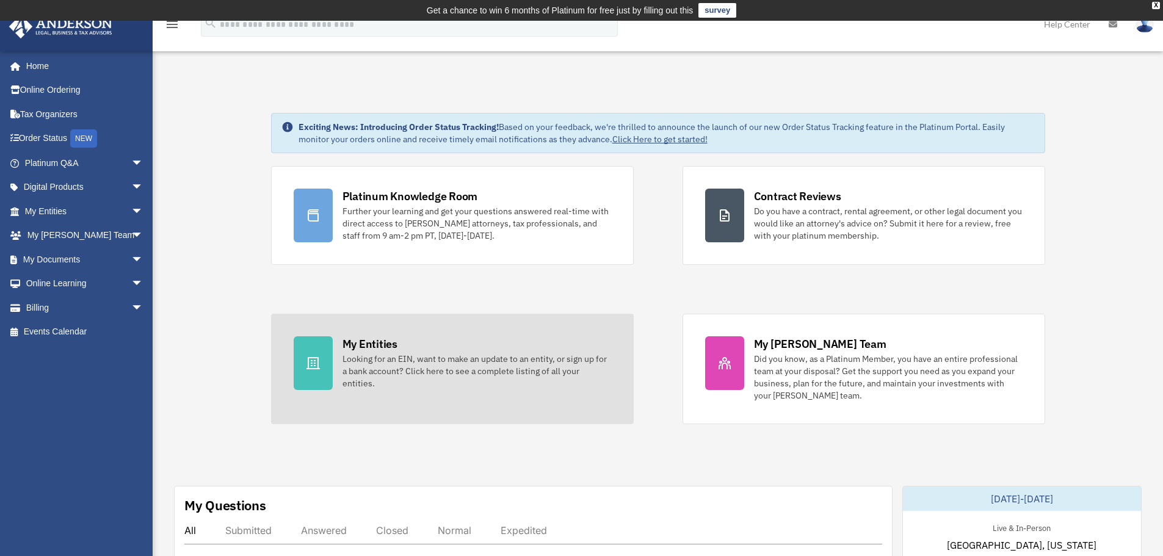
click at [404, 360] on div "Looking for an EIN, want to make an update to an entity, or sign up for a bank …" at bounding box center [476, 371] width 269 height 37
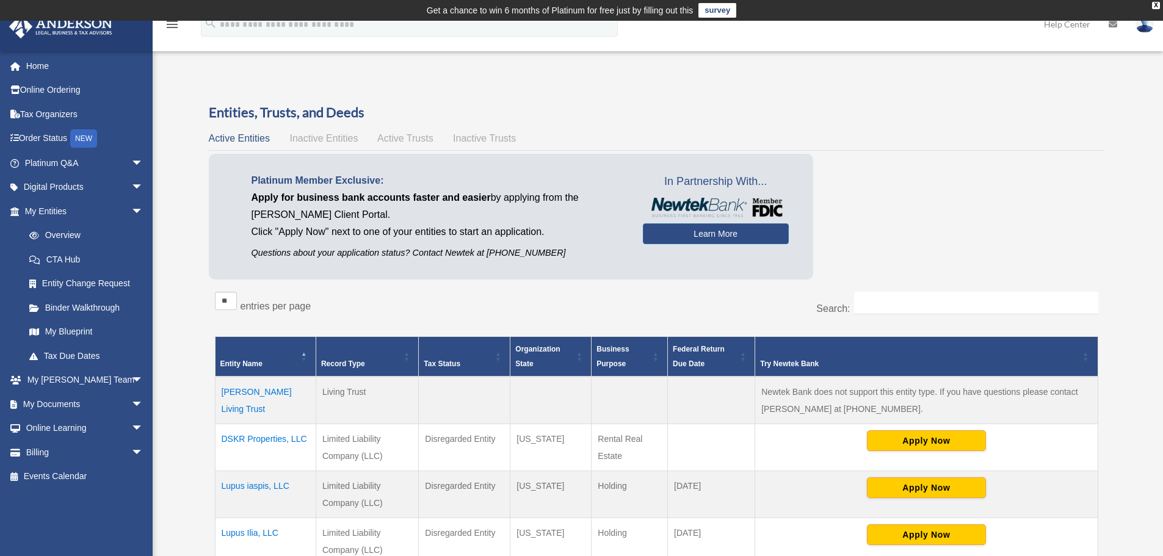
click at [394, 140] on span "Active Trusts" at bounding box center [405, 138] width 56 height 10
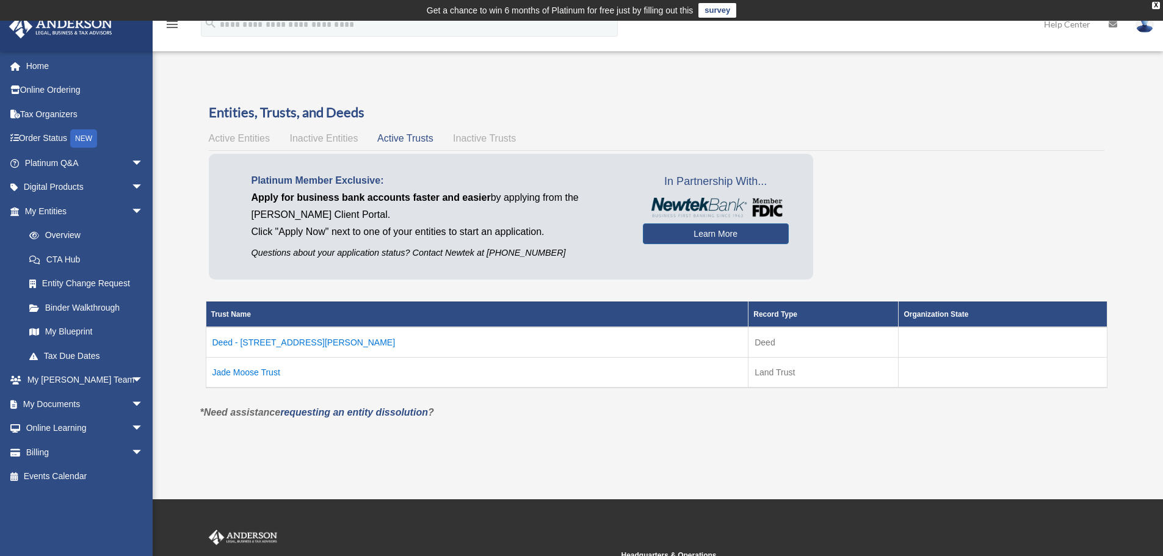
click at [251, 372] on td "Jade Moose Trust" at bounding box center [477, 372] width 543 height 31
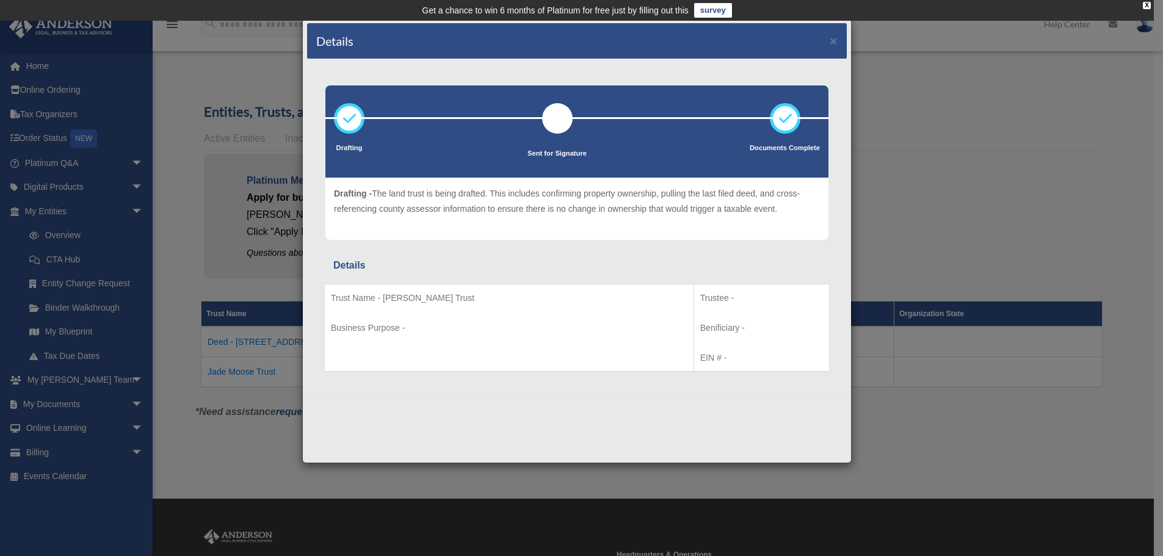
click at [827, 37] on div "Details ×" at bounding box center [577, 41] width 540 height 36
click at [829, 39] on div "Details ×" at bounding box center [577, 41] width 540 height 36
click at [833, 43] on button "×" at bounding box center [834, 40] width 8 height 13
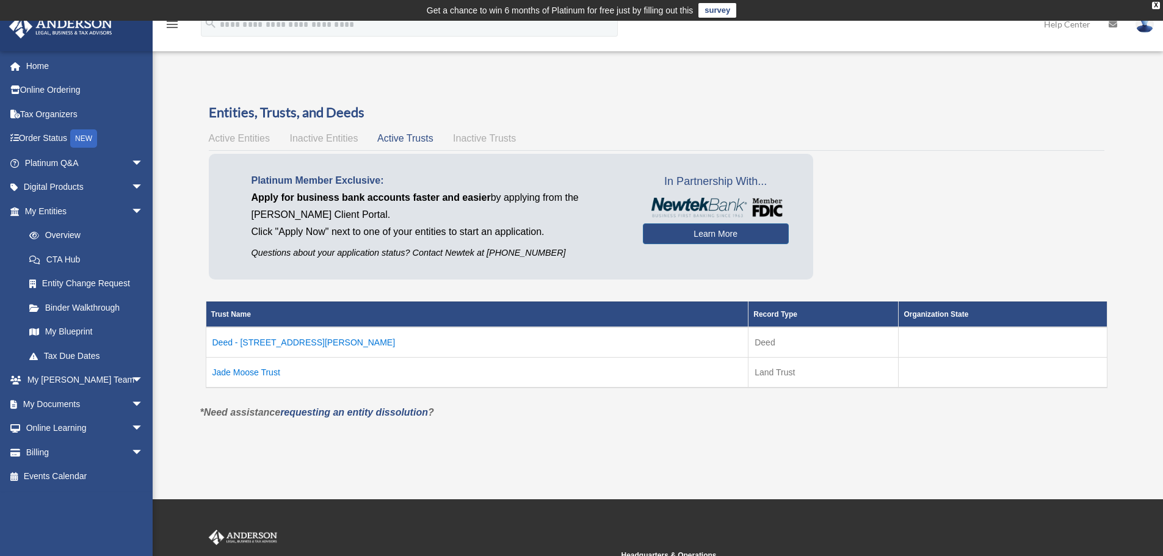
click at [277, 338] on td "Deed - 11209 Kirby Avenue" at bounding box center [477, 342] width 543 height 31
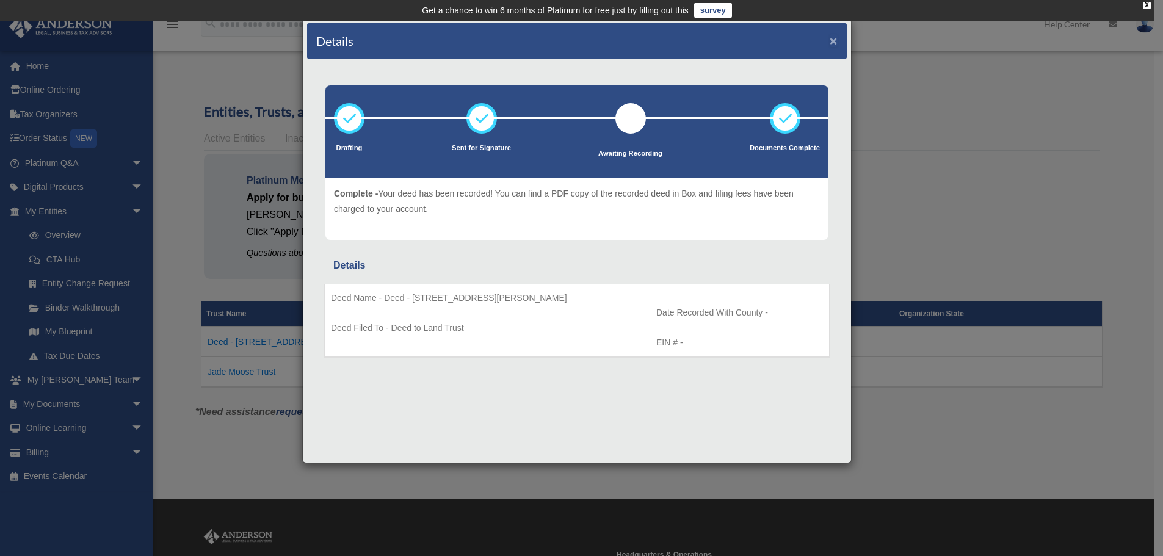
click at [832, 39] on button "×" at bounding box center [834, 40] width 8 height 13
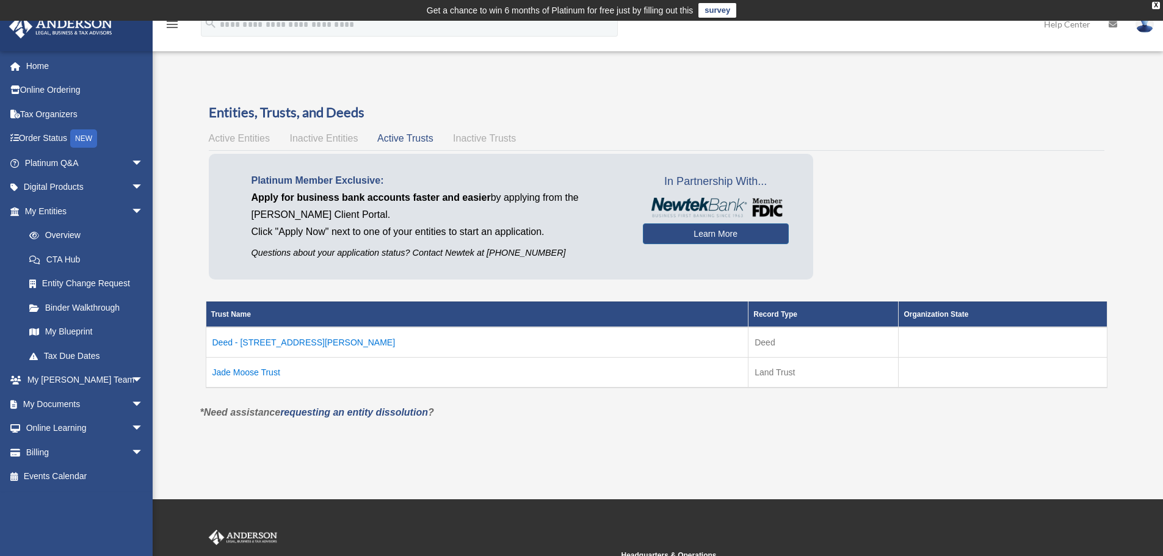
click at [491, 139] on span "Inactive Trusts" at bounding box center [484, 138] width 63 height 10
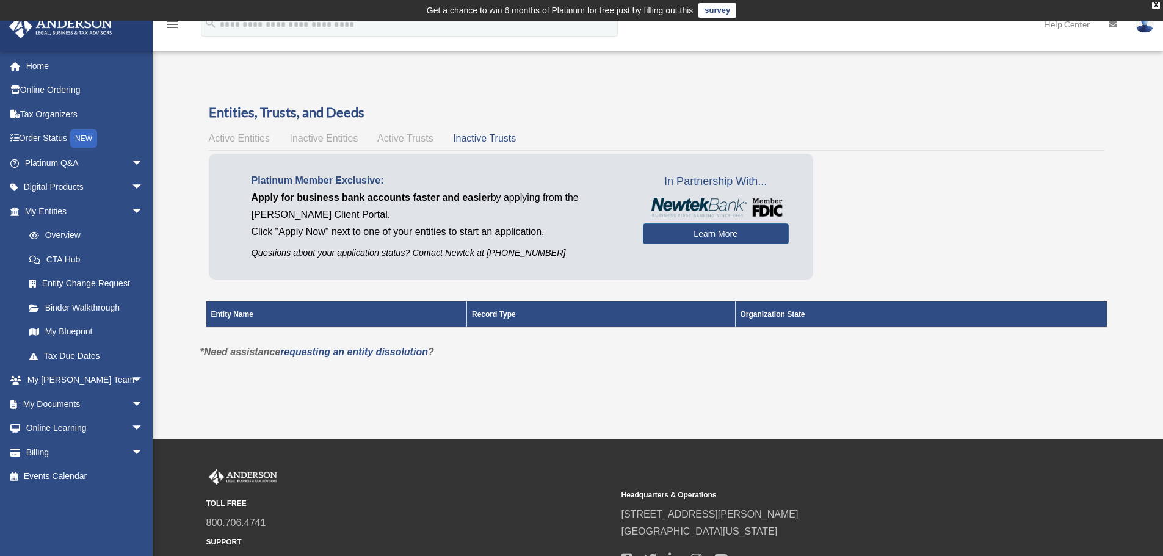
click at [336, 140] on span "Inactive Entities" at bounding box center [323, 138] width 68 height 10
click at [239, 137] on span "Active Entities" at bounding box center [239, 138] width 61 height 10
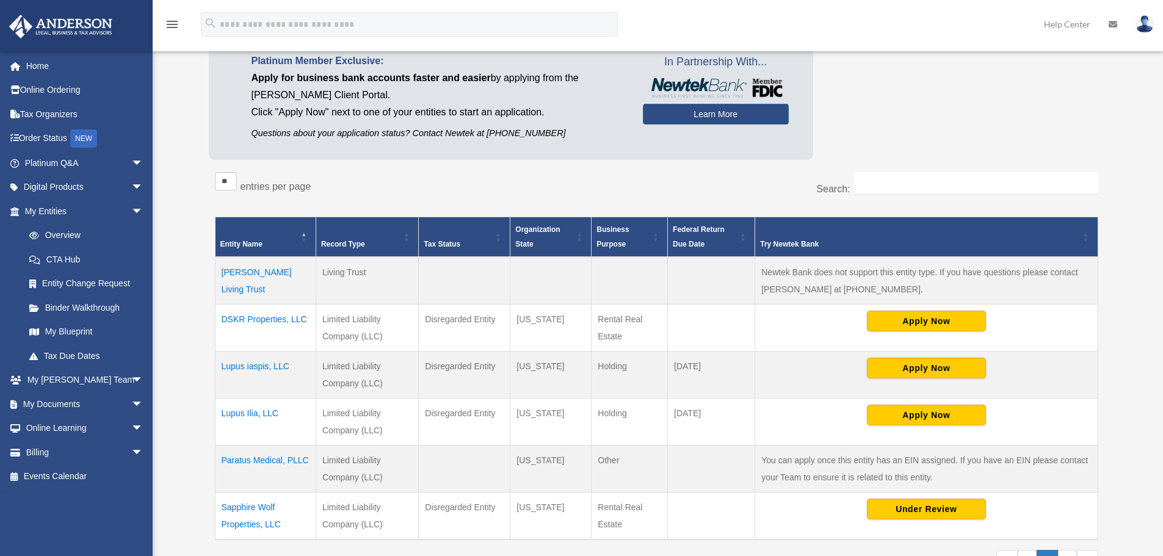
scroll to position [122, 0]
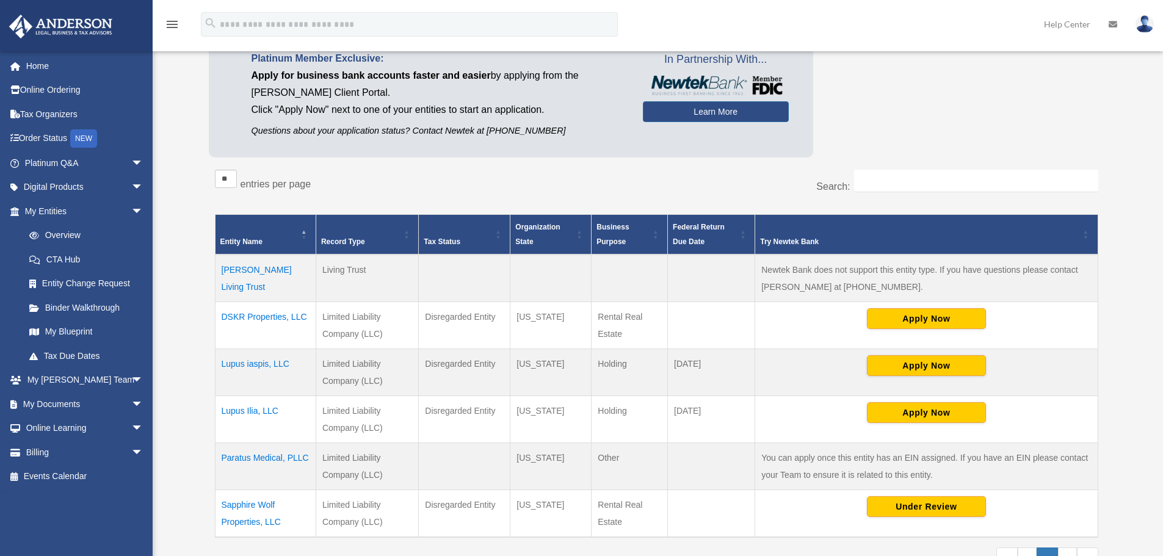
click at [254, 269] on td "Derek Skinner Living Trust" at bounding box center [265, 279] width 101 height 48
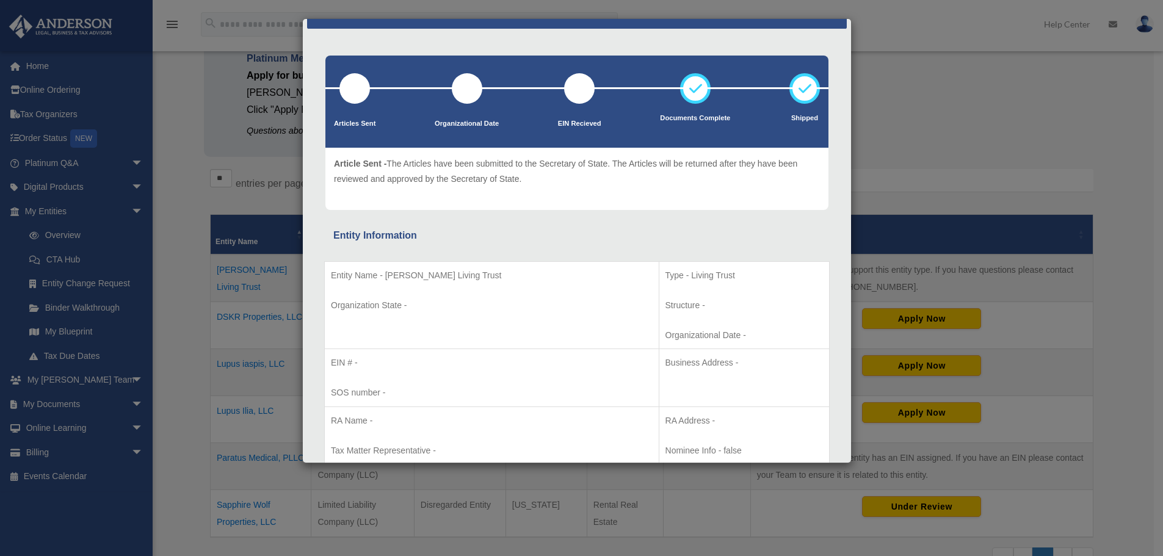
scroll to position [0, 0]
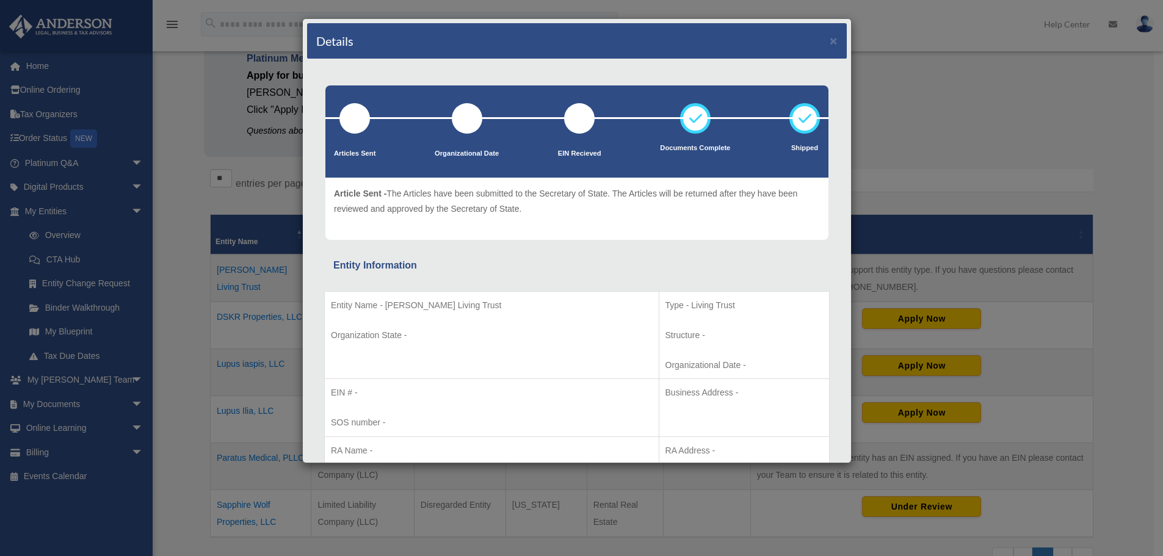
click at [361, 126] on div at bounding box center [354, 118] width 31 height 31
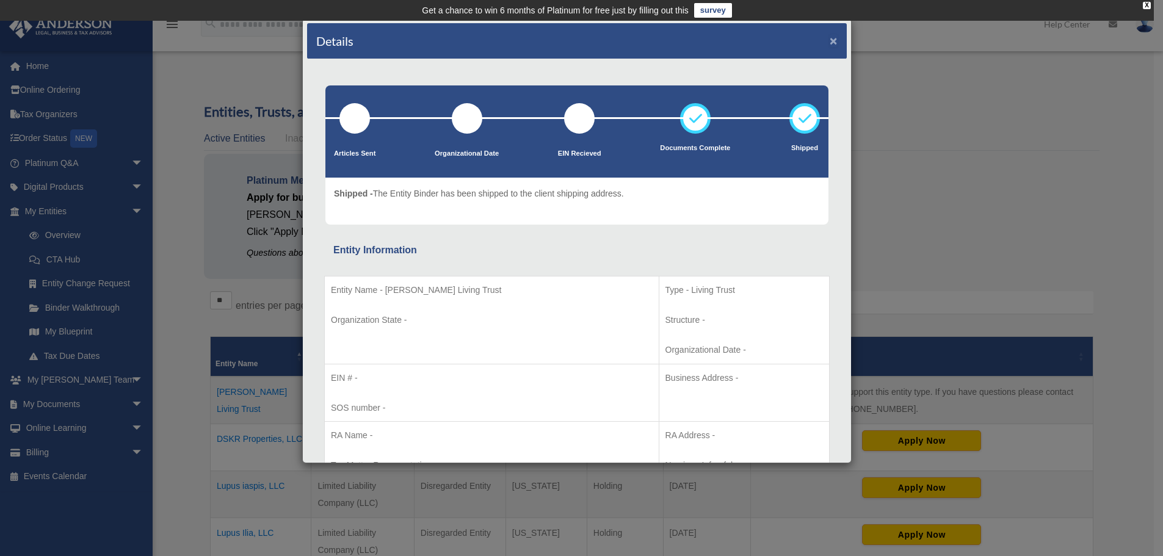
click at [830, 43] on button "×" at bounding box center [834, 40] width 8 height 13
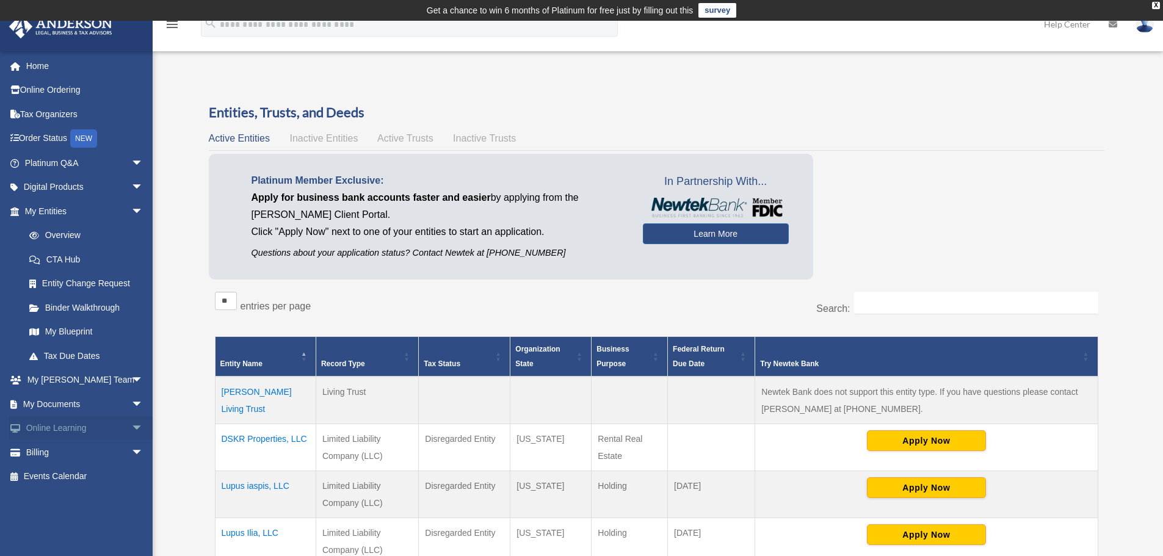
click at [49, 429] on link "Online Learning arrow_drop_down" at bounding box center [85, 428] width 153 height 24
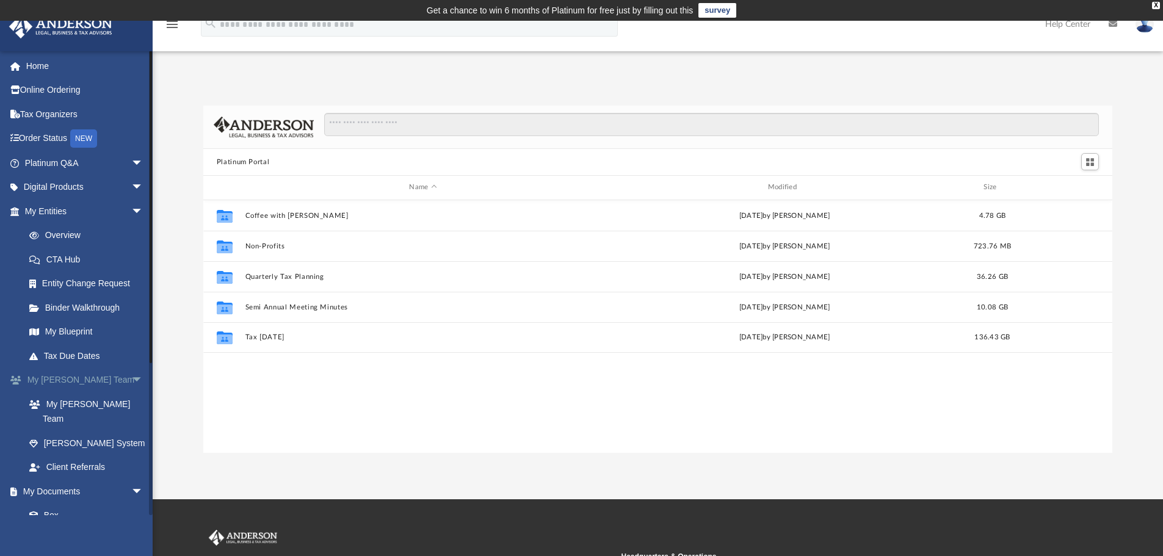
scroll to position [269, 900]
click at [80, 310] on link "Binder Walkthrough" at bounding box center [89, 307] width 145 height 24
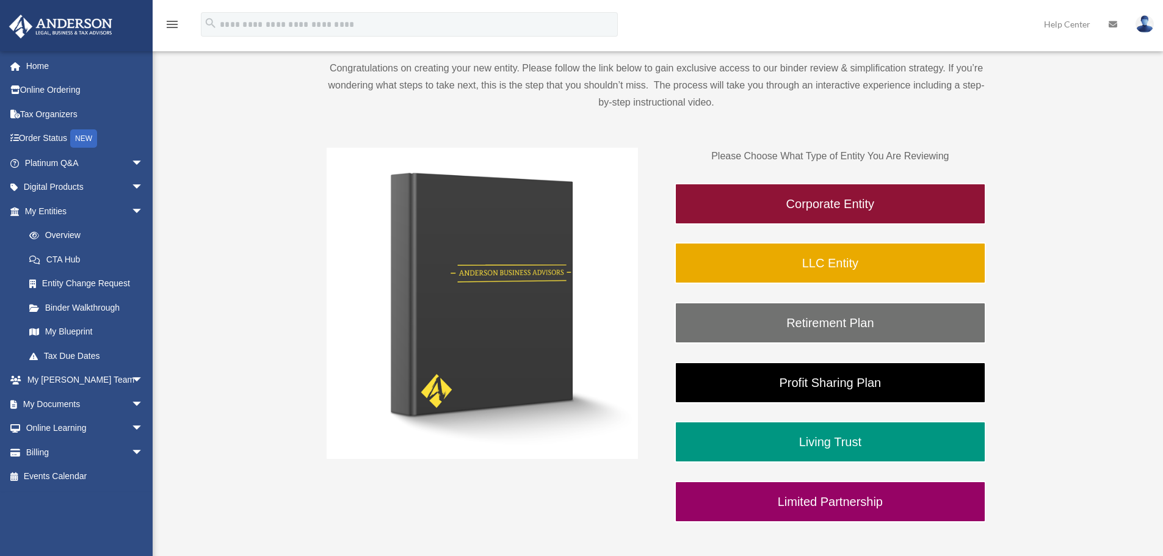
scroll to position [183, 0]
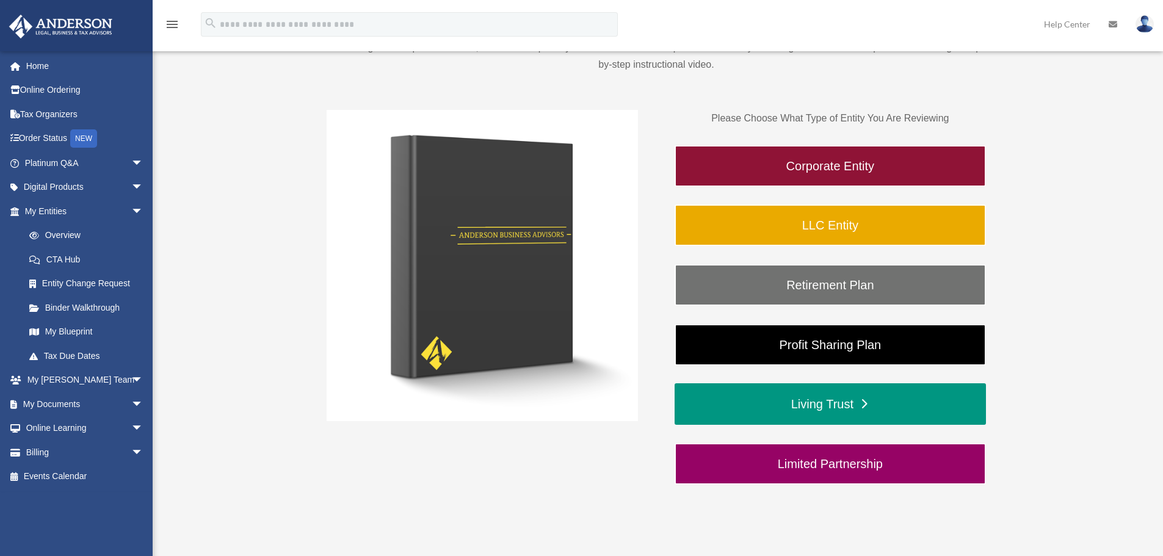
click at [836, 408] on link "Living Trust" at bounding box center [830, 404] width 311 height 42
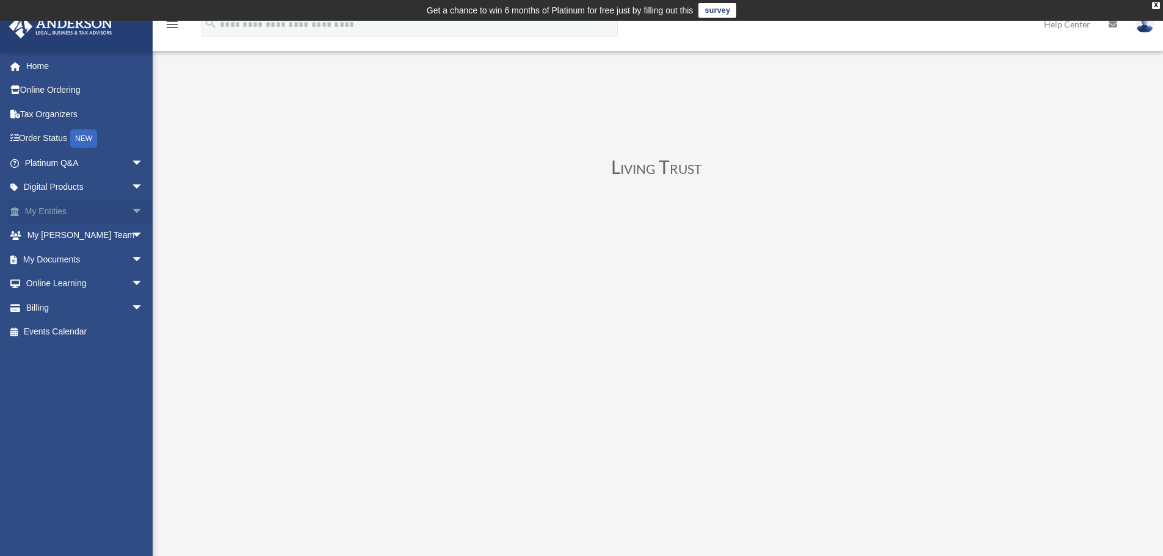
click at [47, 211] on link "My Entities arrow_drop_down" at bounding box center [85, 211] width 153 height 24
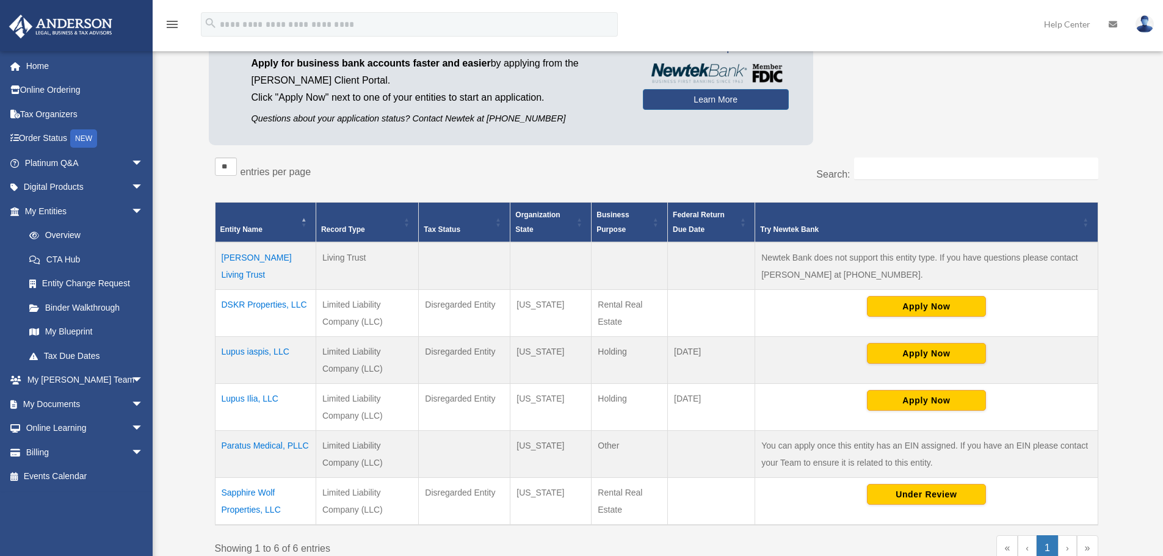
scroll to position [122, 0]
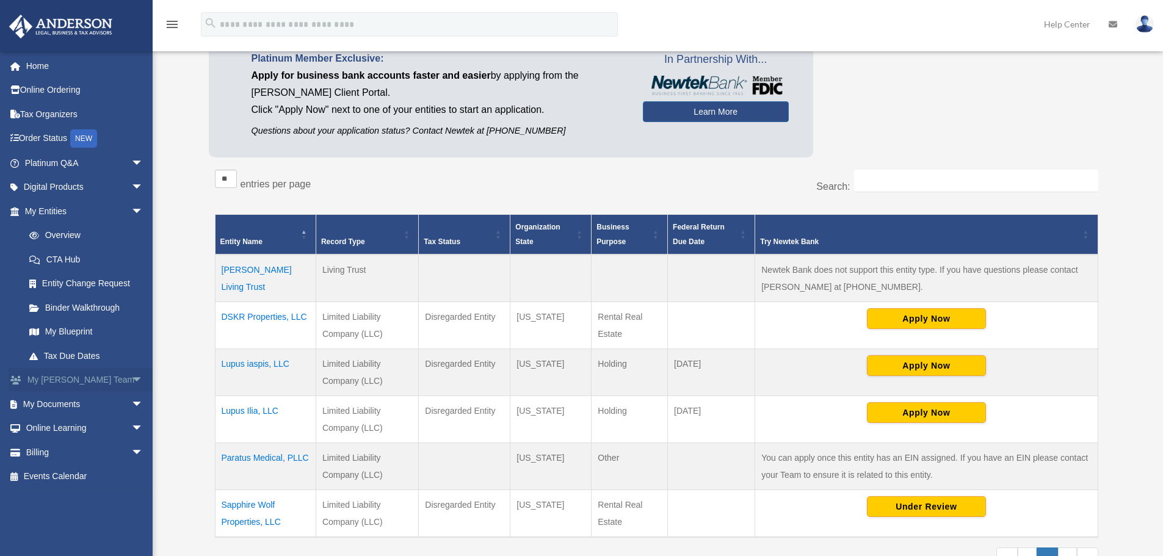
click at [59, 371] on link "My Anderson Team arrow_drop_down" at bounding box center [85, 380] width 153 height 24
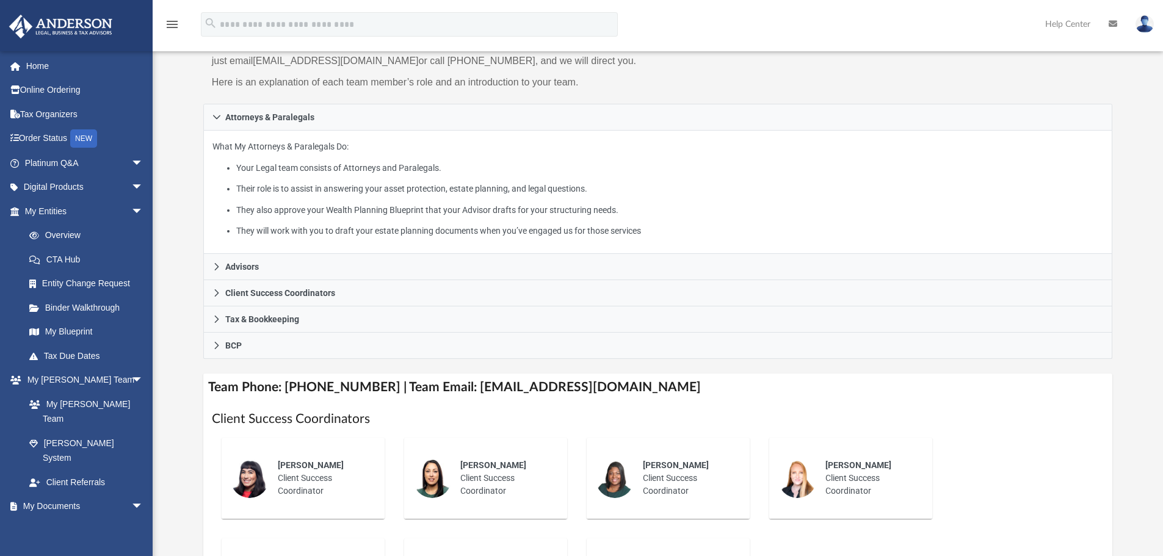
scroll to position [183, 0]
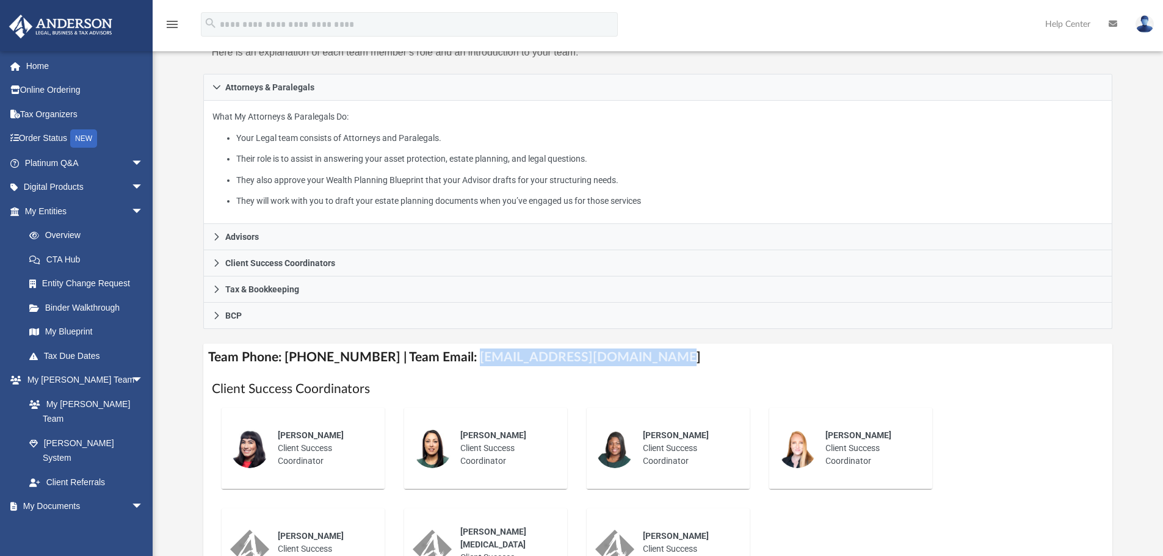
drag, startPoint x: 640, startPoint y: 358, endPoint x: 457, endPoint y: 350, distance: 182.7
click at [457, 350] on h4 "Team Phone: [PHONE_NUMBER] | Team Email: [EMAIL_ADDRESS][DOMAIN_NAME]" at bounding box center [658, 357] width 910 height 27
copy h4 "[EMAIL_ADDRESS][DOMAIN_NAME]"
